Goal: Task Accomplishment & Management: Use online tool/utility

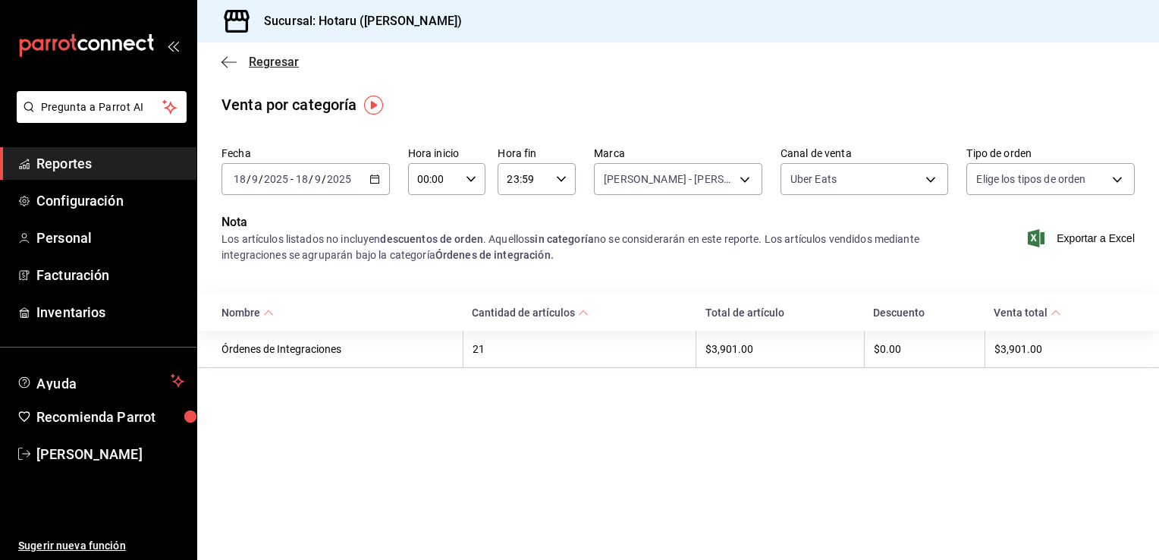
click at [224, 62] on icon "button" at bounding box center [228, 61] width 15 height 1
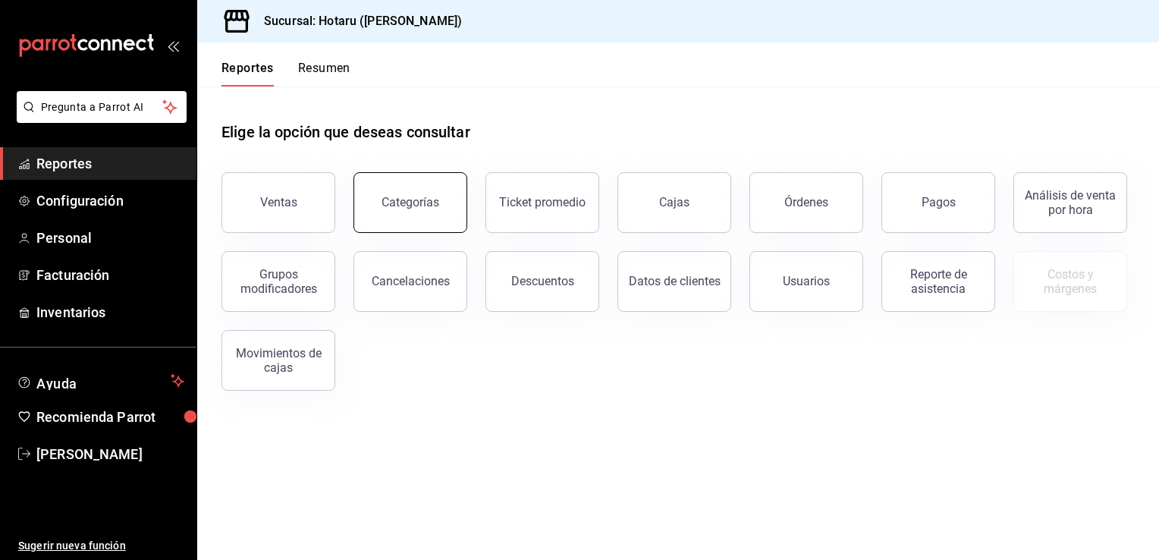
click at [442, 202] on button "Categorías" at bounding box center [410, 202] width 114 height 61
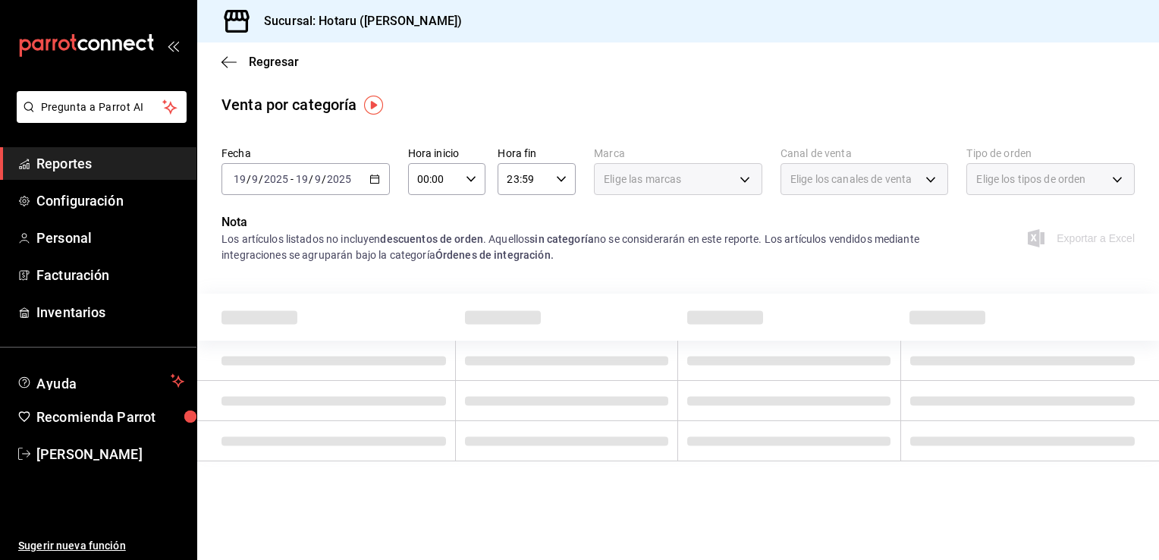
click at [373, 179] on icon "button" at bounding box center [374, 179] width 11 height 11
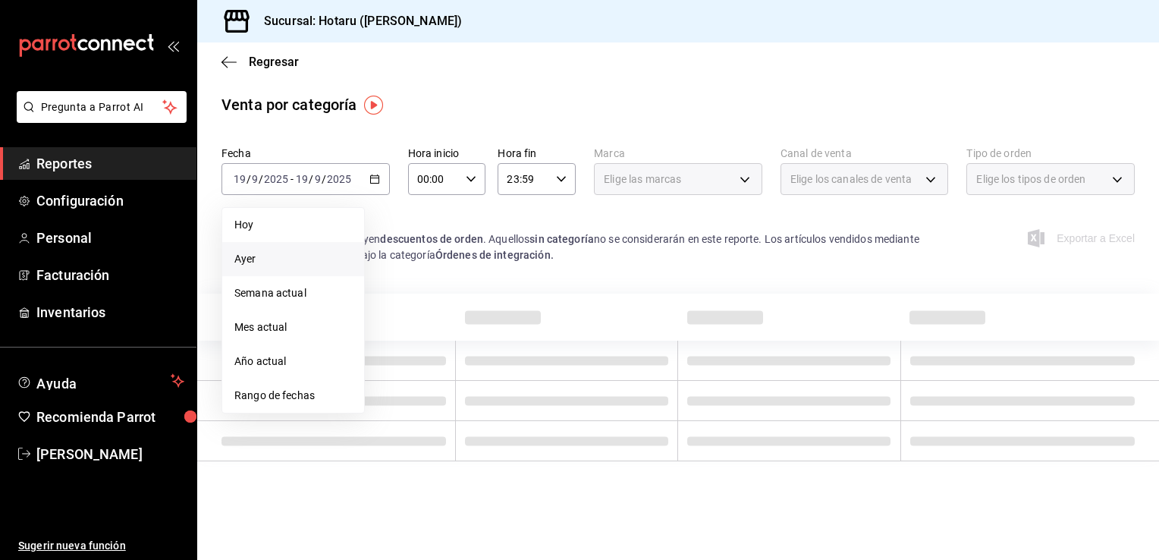
click at [265, 259] on span "Ayer" at bounding box center [293, 259] width 118 height 16
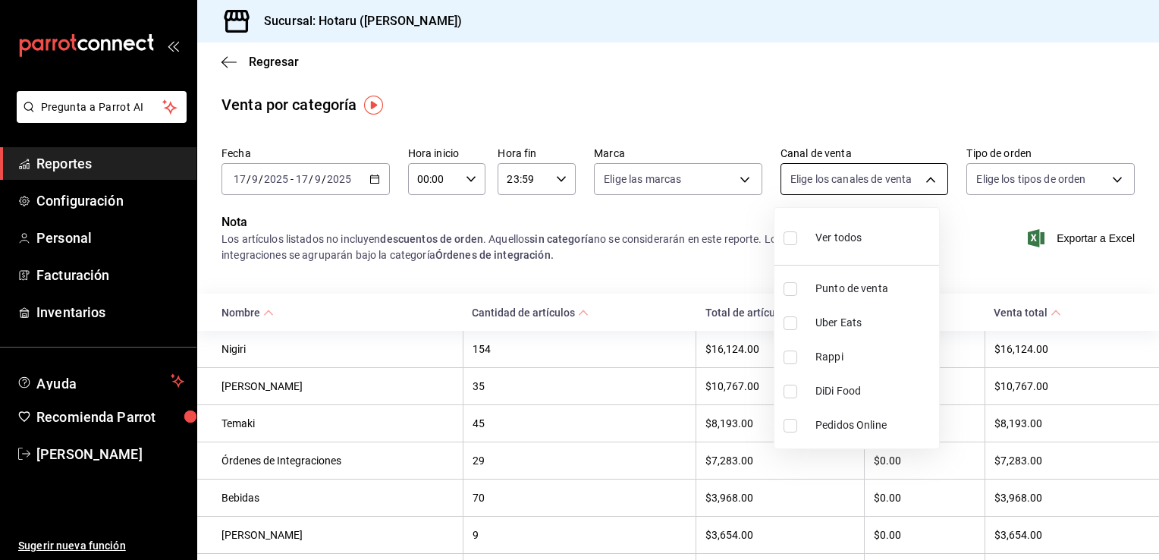
click at [926, 177] on body "Pregunta a Parrot AI Reportes Configuración Personal Facturación Inventarios Ay…" at bounding box center [579, 280] width 1159 height 560
click at [792, 356] on input "checkbox" at bounding box center [790, 357] width 14 height 14
checkbox input "true"
type input "RAPPI"
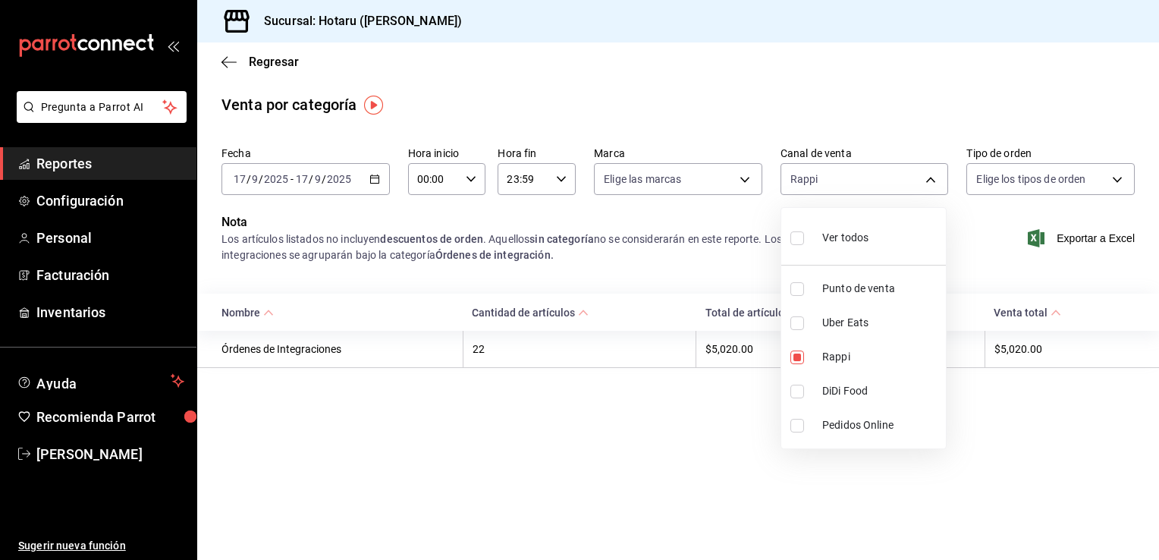
click at [742, 182] on div at bounding box center [579, 280] width 1159 height 560
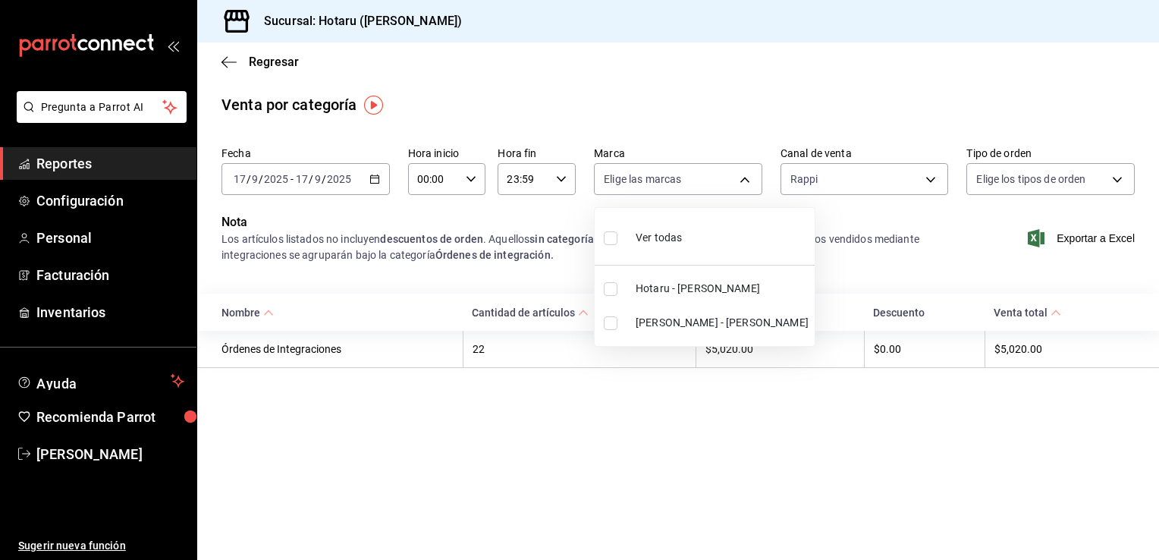
click at [742, 182] on body "Pregunta a Parrot AI Reportes Configuración Personal Facturación Inventarios Ay…" at bounding box center [579, 280] width 1159 height 560
click at [610, 320] on input "checkbox" at bounding box center [611, 323] width 14 height 14
checkbox input "true"
type input "619c758d-7c36-49c6-a756-e52d453908cb"
click at [224, 57] on div at bounding box center [579, 280] width 1159 height 560
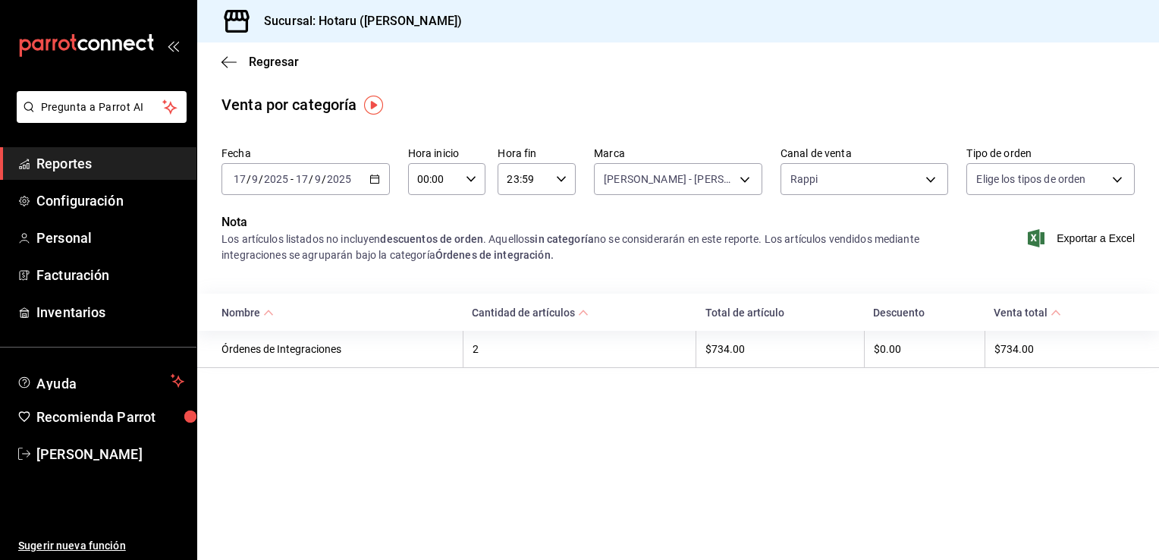
click at [378, 178] on icon "button" at bounding box center [374, 179] width 11 height 11
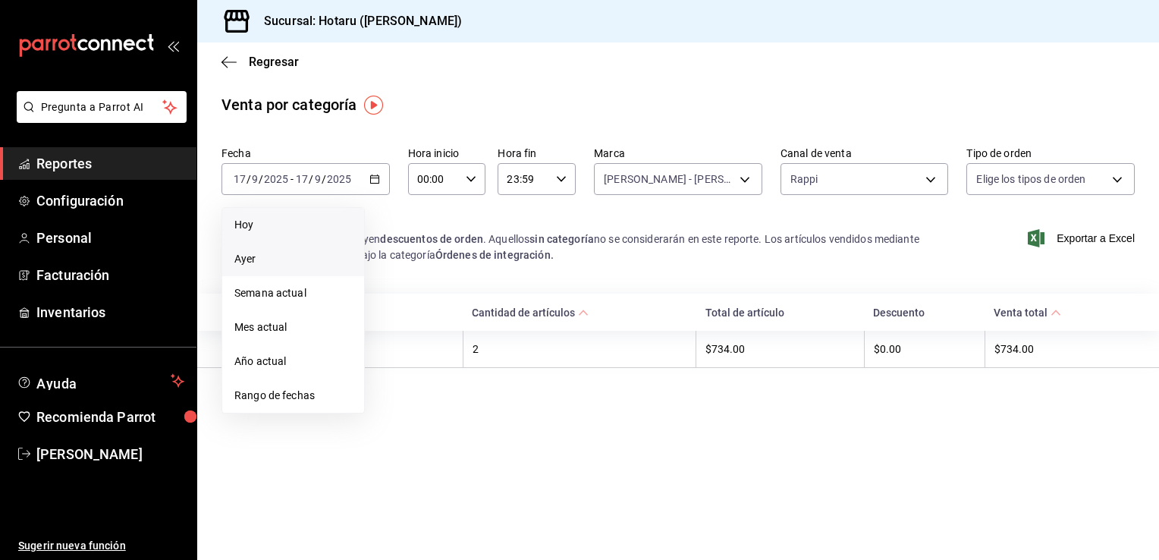
click at [260, 227] on span "Hoy" at bounding box center [293, 225] width 118 height 16
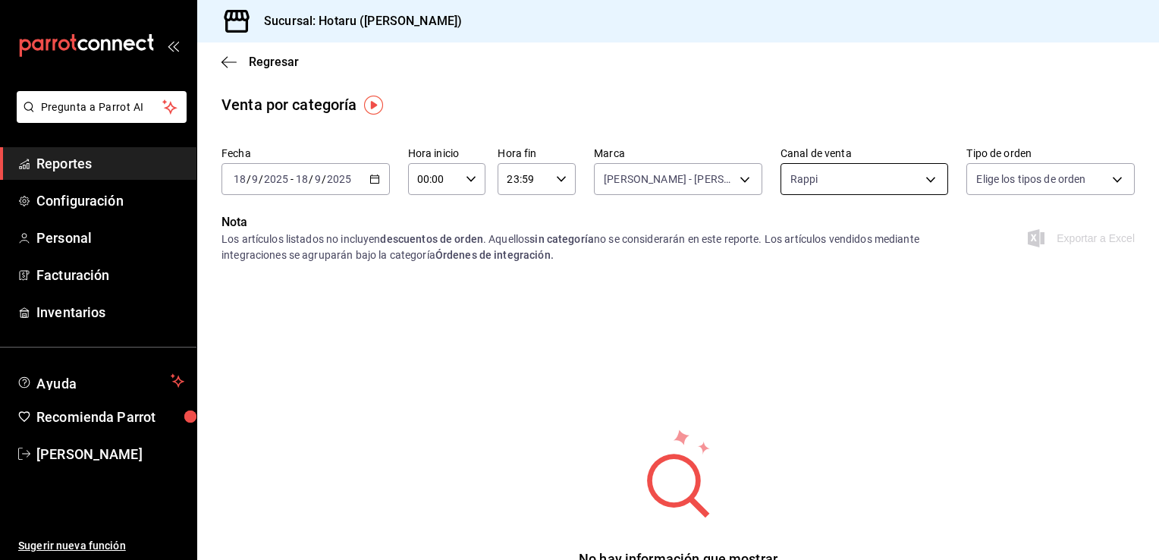
click at [927, 177] on body "Pregunta a Parrot AI Reportes Configuración Personal Facturación Inventarios Ay…" at bounding box center [579, 280] width 1159 height 560
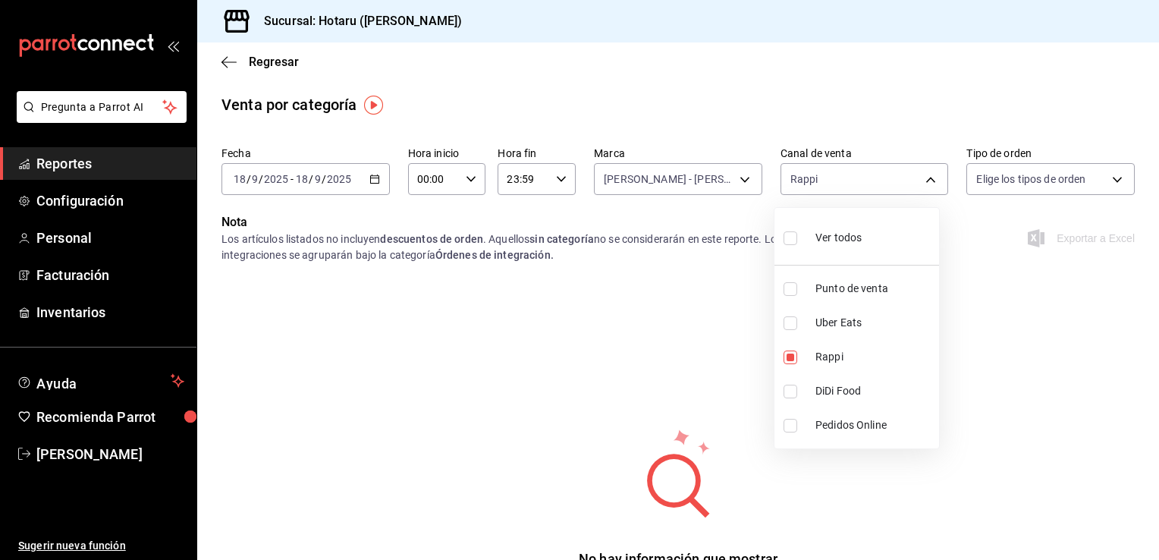
click at [737, 177] on div at bounding box center [579, 280] width 1159 height 560
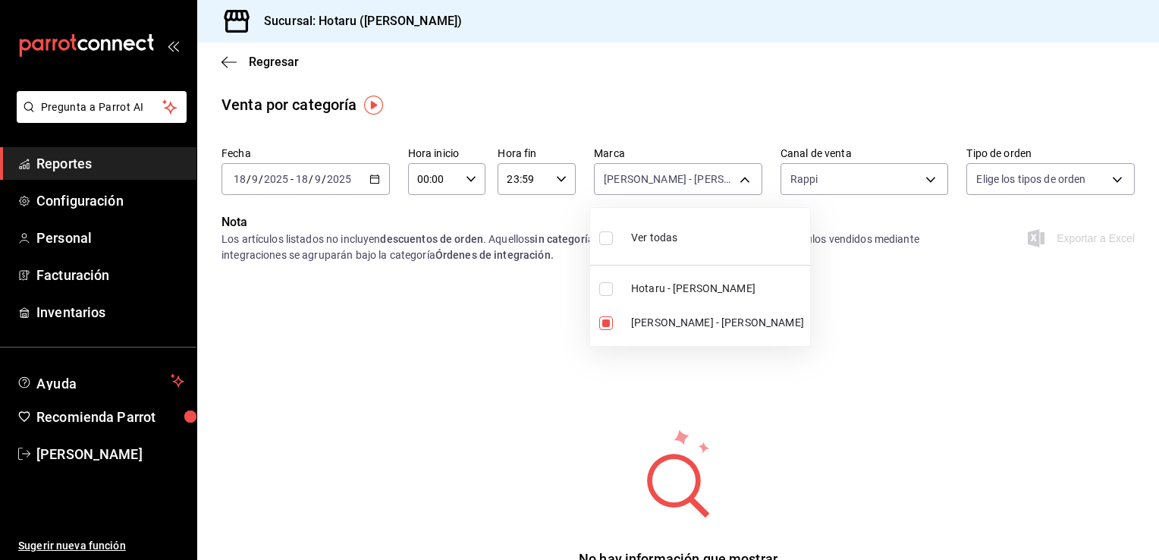
click at [737, 177] on body "Pregunta a Parrot AI Reportes Configuración Personal Facturación Inventarios Ay…" at bounding box center [579, 280] width 1159 height 560
click at [607, 283] on input "checkbox" at bounding box center [606, 289] width 14 height 14
checkbox input "true"
type input "619c758d-7c36-49c6-a756-e52d453908cb,c6f689f8-63fd-49a8-a607-35aea03ac6a9"
checkbox input "true"
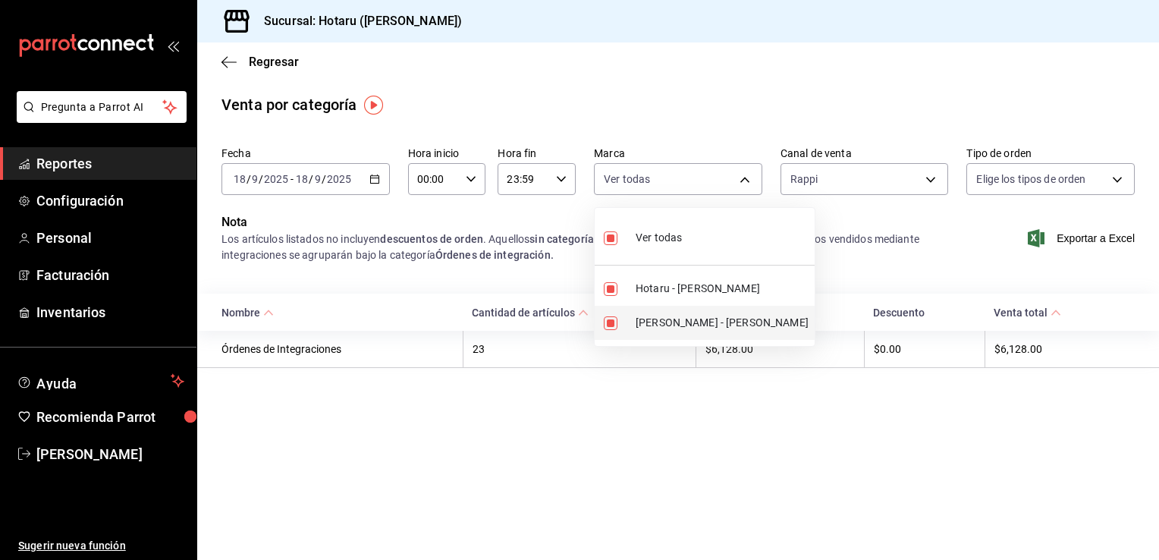
click at [609, 323] on input "checkbox" at bounding box center [611, 323] width 14 height 14
checkbox input "false"
type input "c6f689f8-63fd-49a8-a607-35aea03ac6a9"
checkbox input "false"
click at [930, 180] on div at bounding box center [579, 280] width 1159 height 560
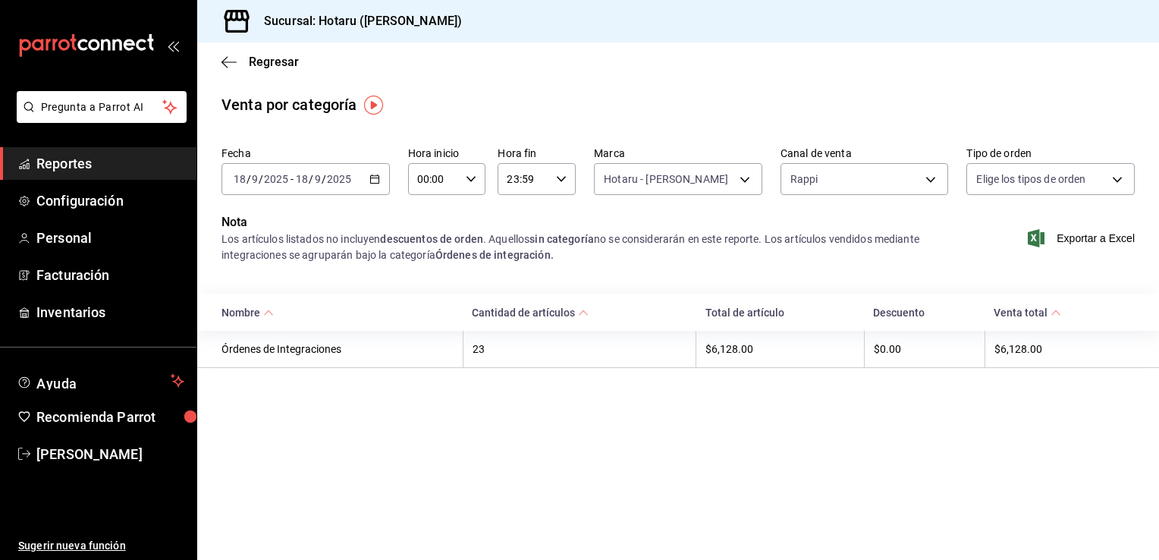
click at [930, 180] on body "Pregunta a Parrot AI Reportes Configuración Personal Facturación Inventarios Ay…" at bounding box center [579, 280] width 1159 height 560
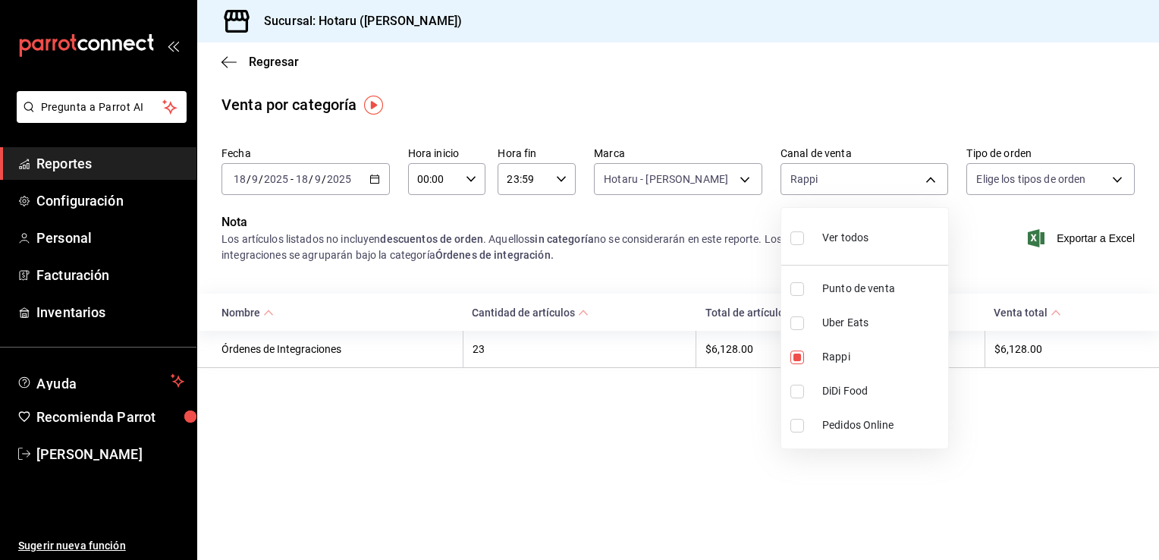
click at [798, 320] on input "checkbox" at bounding box center [797, 323] width 14 height 14
checkbox input "true"
type input "RAPPI,UBER_EATS"
click at [795, 356] on input "checkbox" at bounding box center [797, 357] width 14 height 14
checkbox input "false"
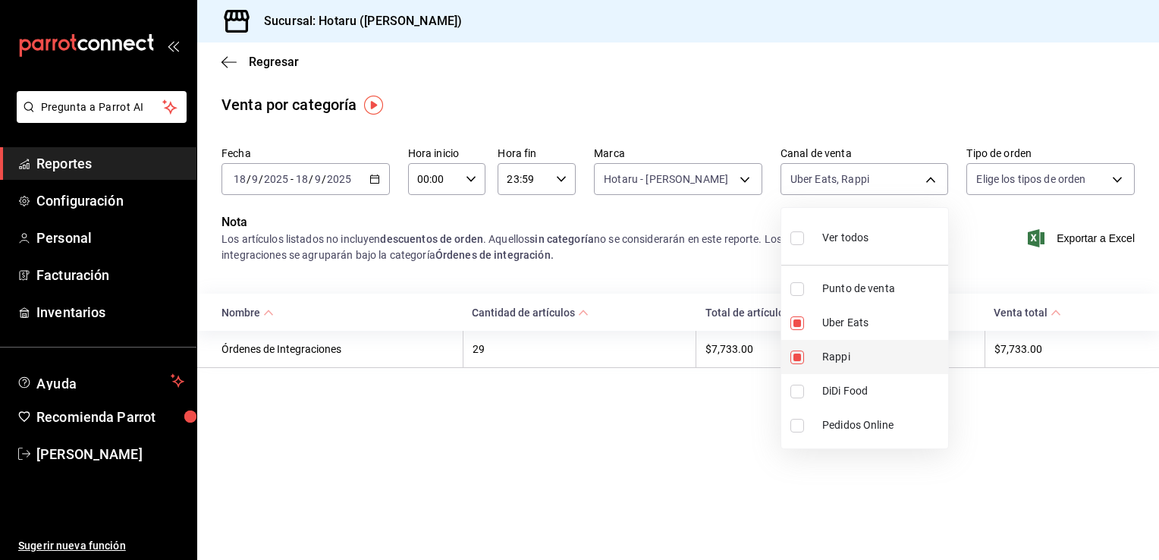
type input "UBER_EATS"
click at [743, 179] on div at bounding box center [579, 280] width 1159 height 560
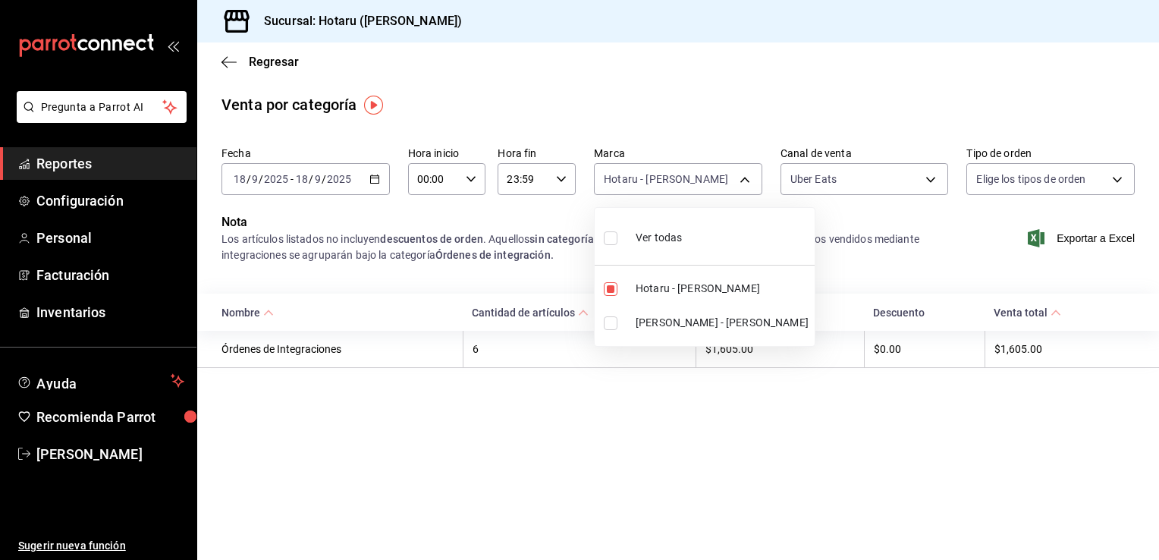
click at [743, 179] on body "Pregunta a Parrot AI Reportes Configuración Personal Facturación Inventarios Ay…" at bounding box center [579, 280] width 1159 height 560
click at [634, 400] on div at bounding box center [579, 280] width 1159 height 560
click at [747, 178] on body "Pregunta a Parrot AI Reportes Configuración Personal Facturación Inventarios Ay…" at bounding box center [579, 280] width 1159 height 560
click at [610, 290] on input "checkbox" at bounding box center [611, 289] width 14 height 14
checkbox input "false"
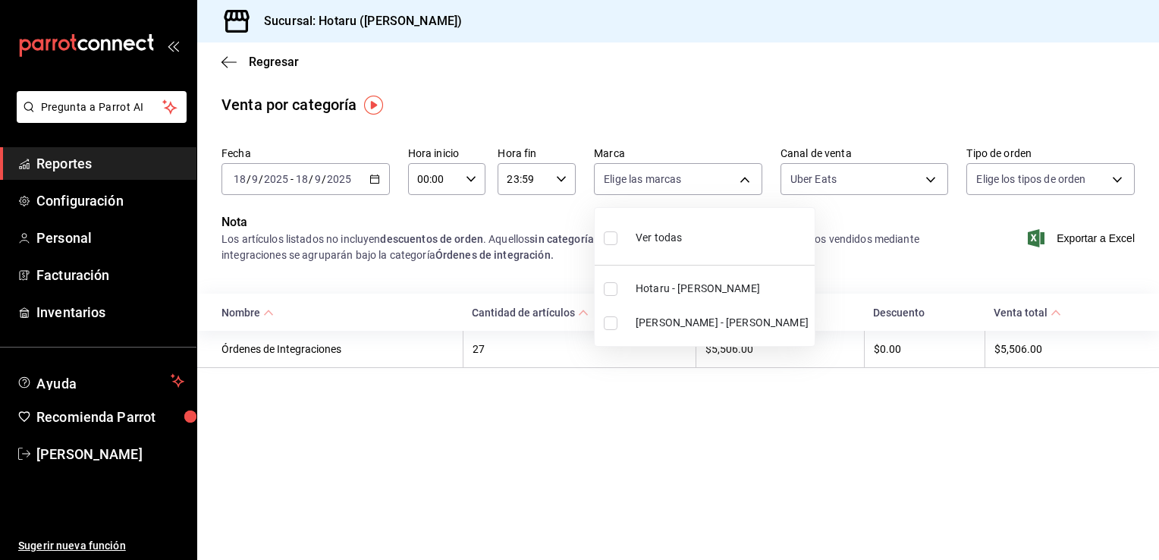
click at [610, 319] on input "checkbox" at bounding box center [611, 323] width 14 height 14
checkbox input "true"
type input "619c758d-7c36-49c6-a756-e52d453908cb"
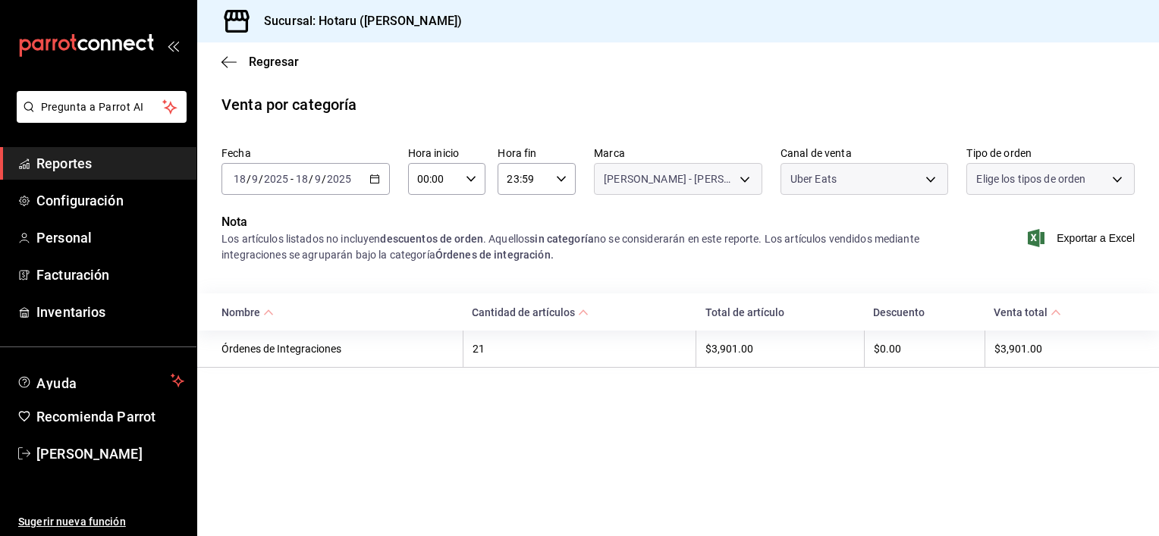
type input "619c758d-7c36-49c6-a756-e52d453908cb"
type input "UBER_EATS"
